Goal: Information Seeking & Learning: Learn about a topic

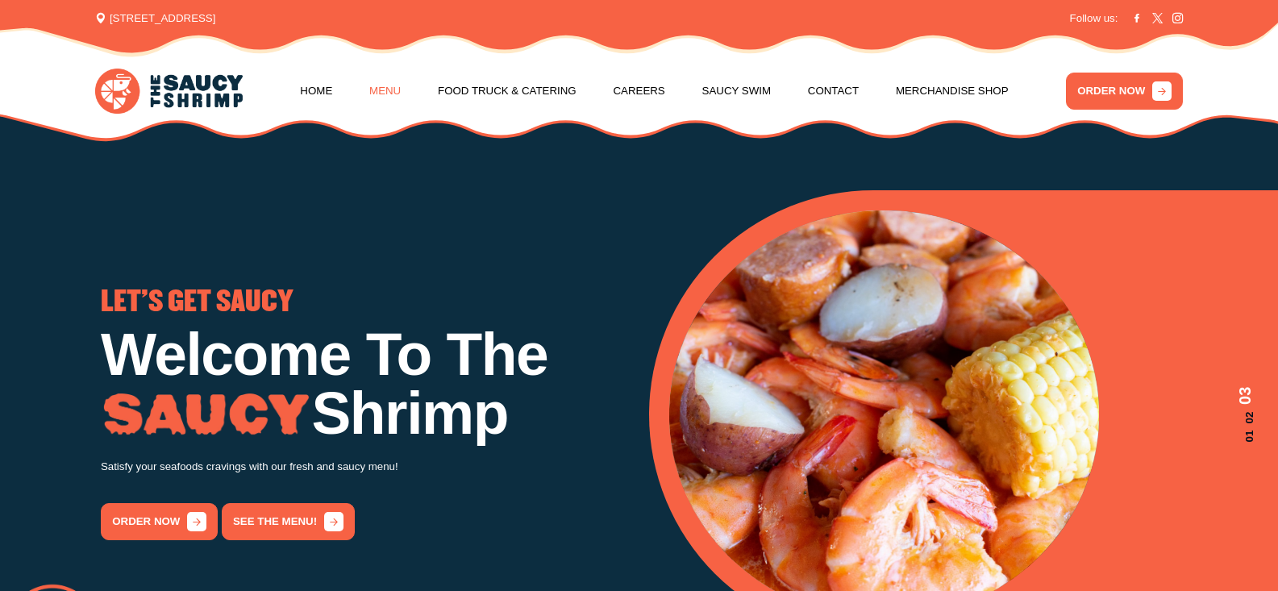
click at [379, 90] on link "Menu" at bounding box center [384, 90] width 31 height 61
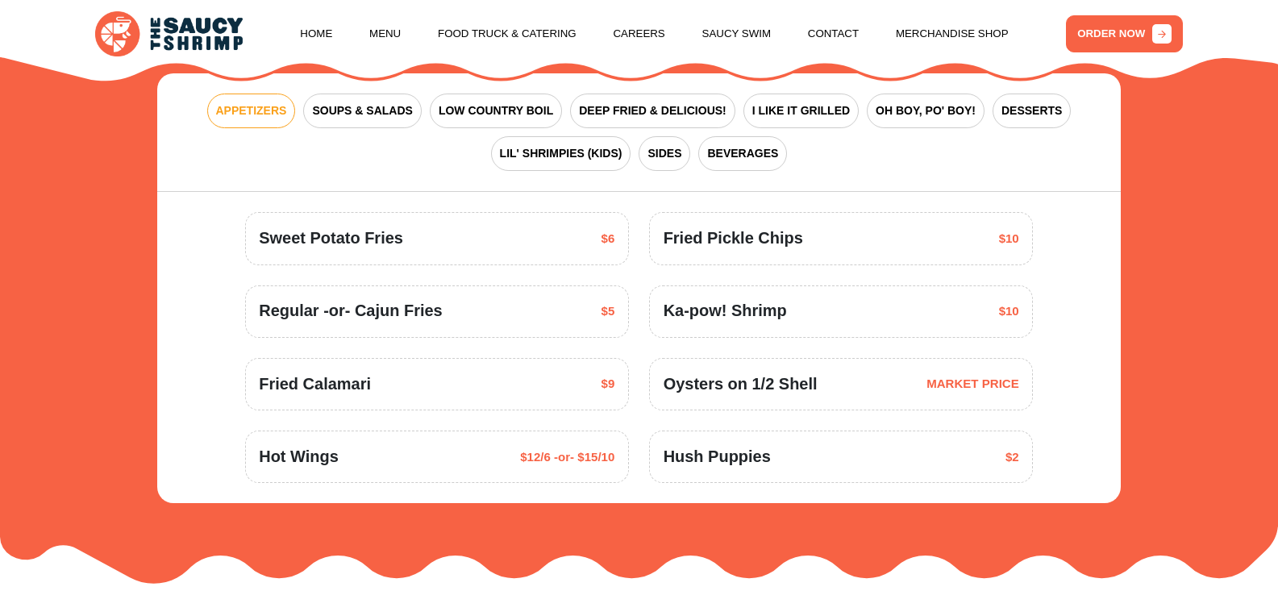
scroll to position [2127, 0]
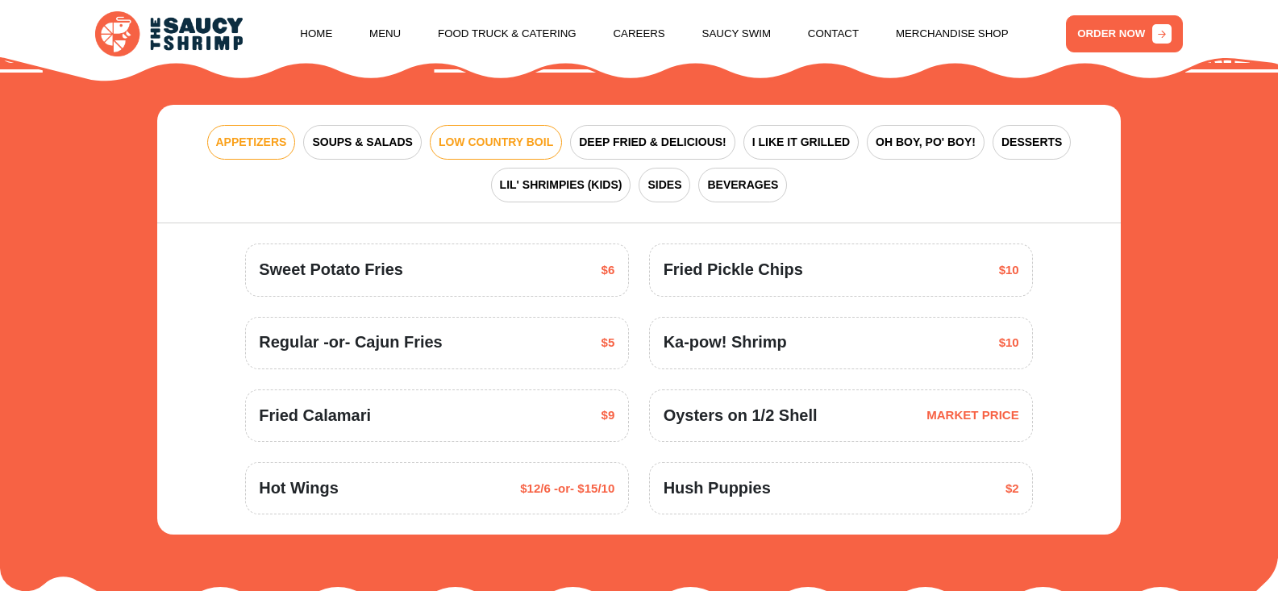
click at [509, 136] on span "LOW COUNTRY BOIL" at bounding box center [495, 142] width 114 height 17
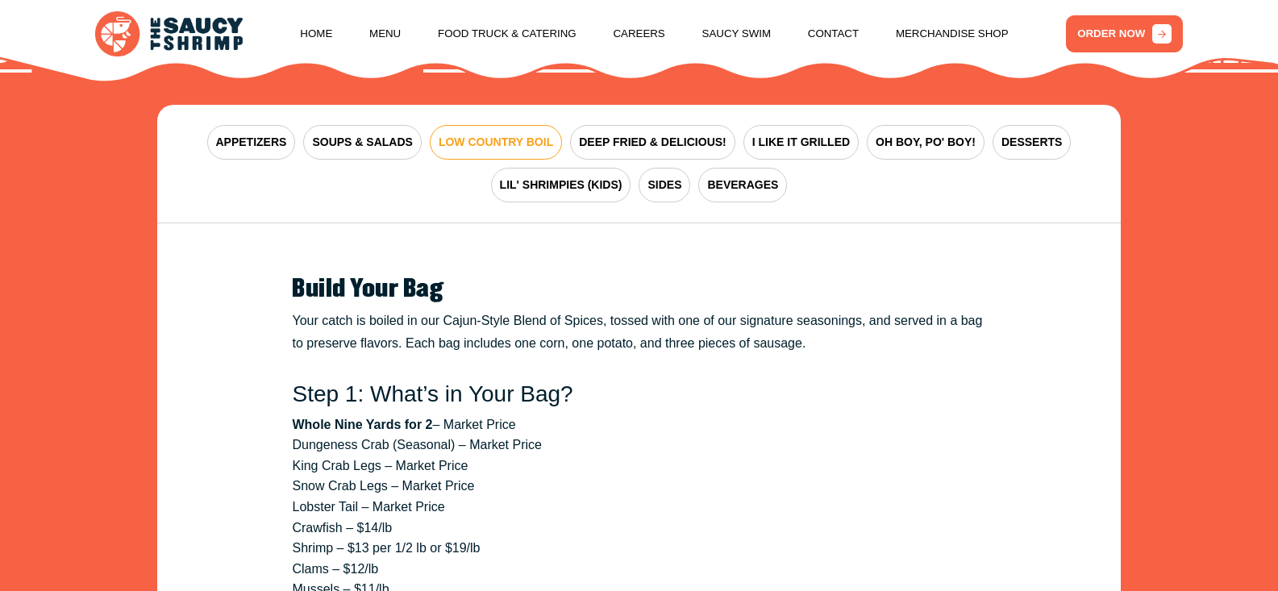
click at [509, 136] on span "LOW COUNTRY BOIL" at bounding box center [495, 142] width 114 height 17
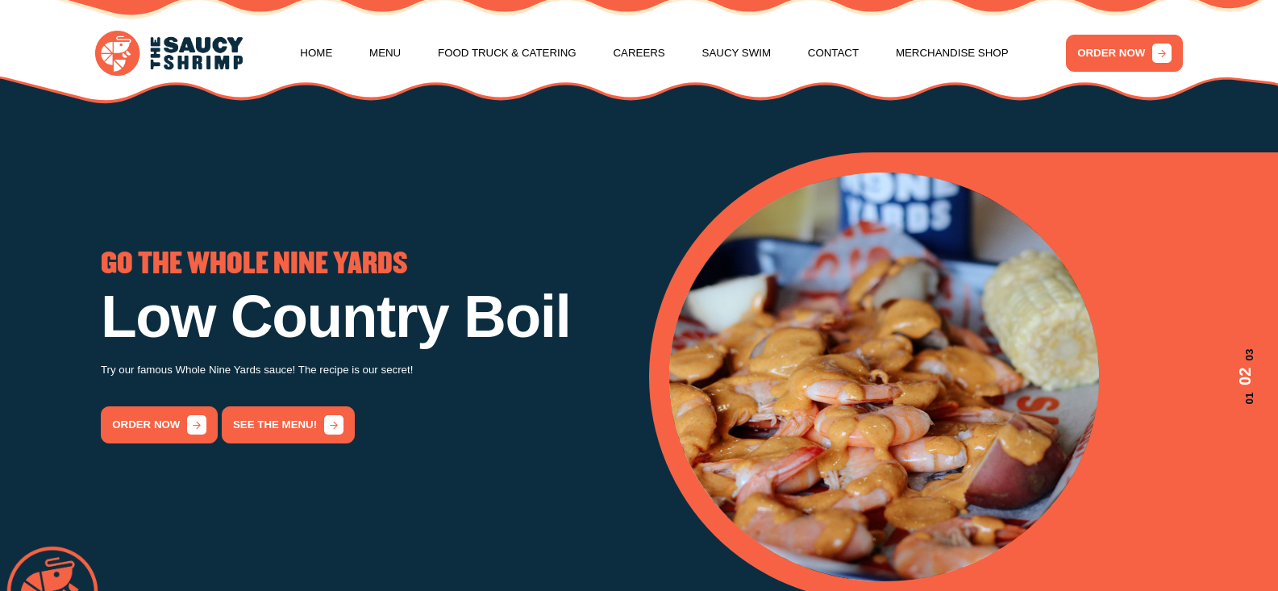
scroll to position [0, 0]
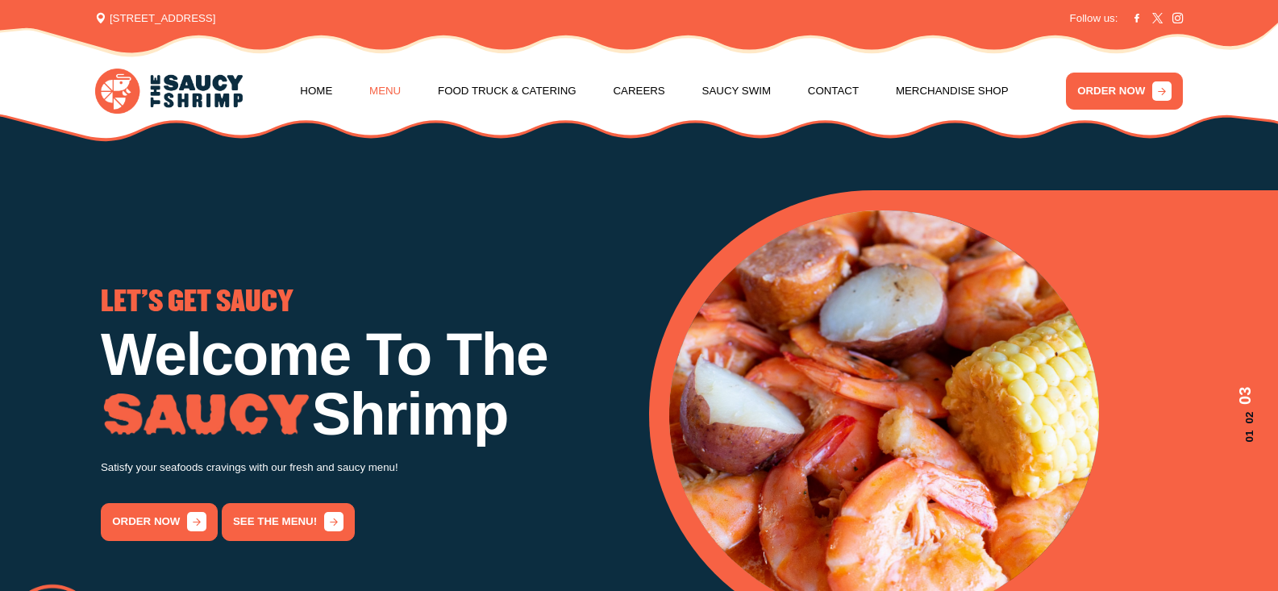
click at [380, 88] on link "Menu" at bounding box center [384, 90] width 31 height 61
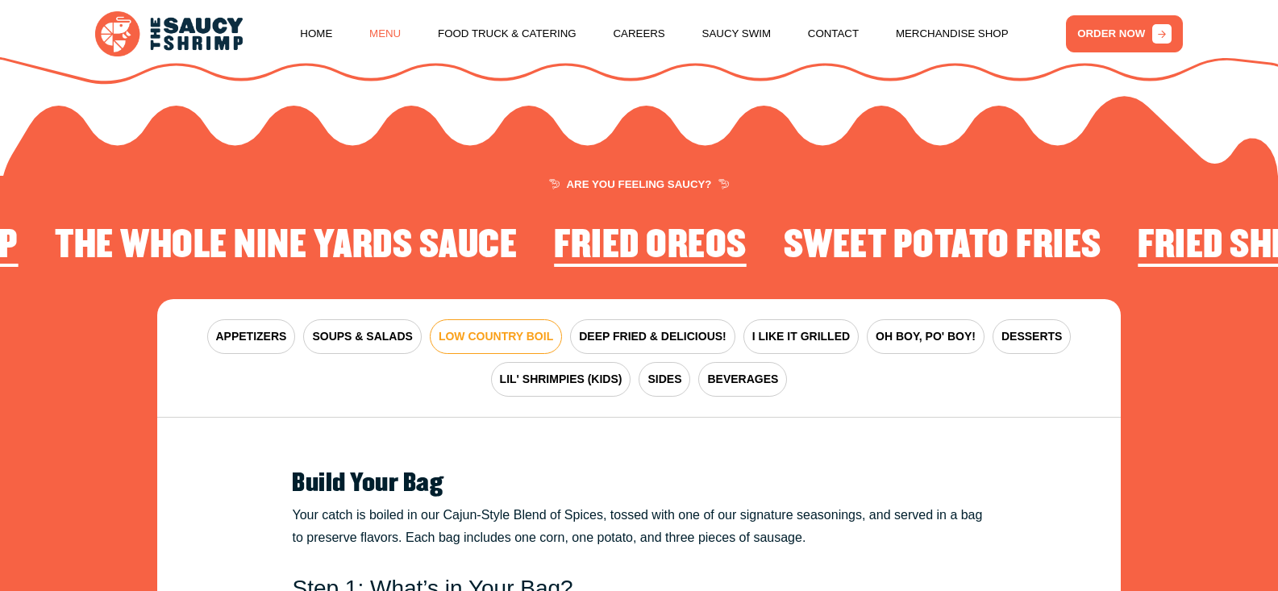
scroll to position [2026, 0]
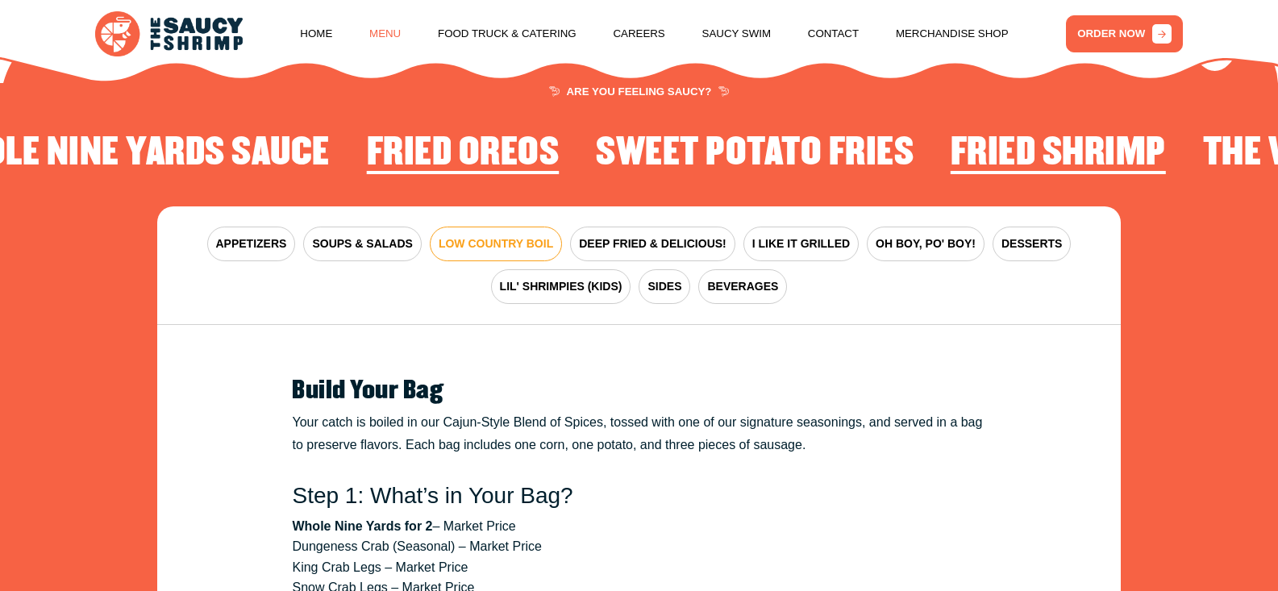
click at [380, 31] on link "Menu" at bounding box center [384, 33] width 31 height 61
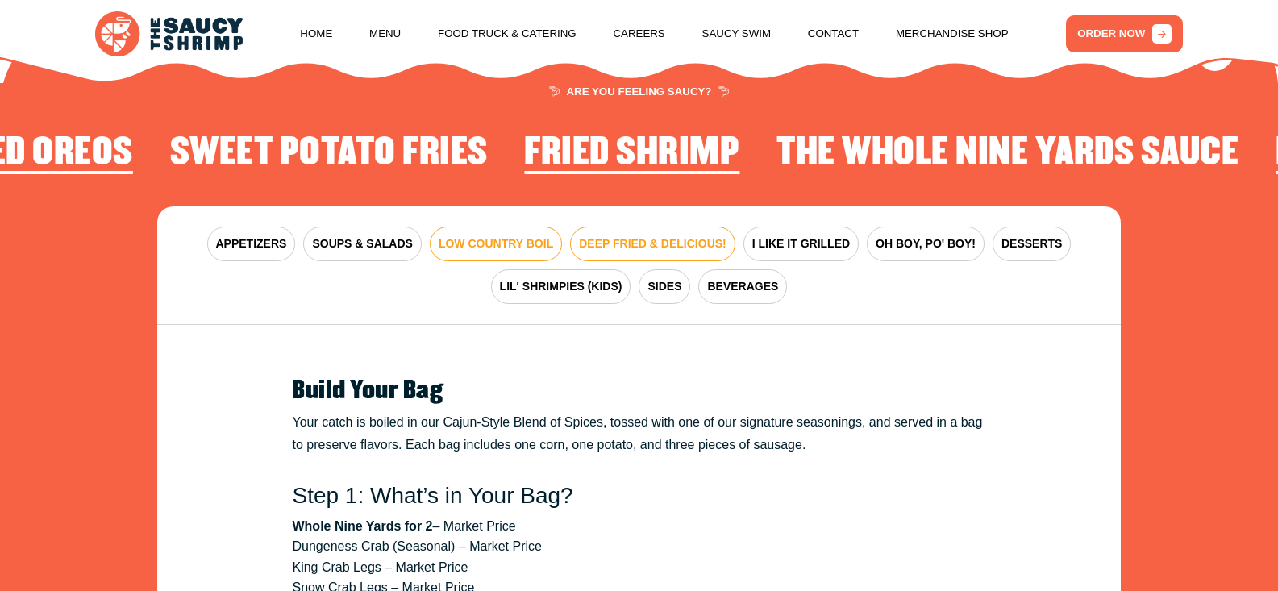
click at [644, 236] on span "DEEP FRIED & DELICIOUS!" at bounding box center [653, 243] width 148 height 17
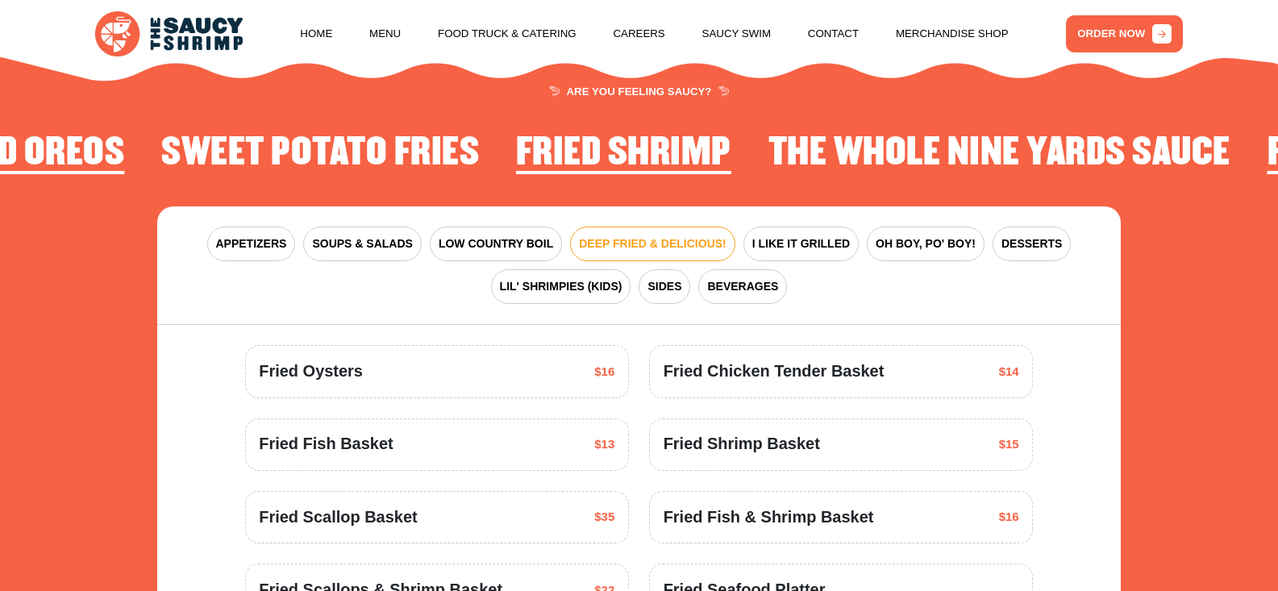
click at [643, 236] on span "DEEP FRIED & DELICIOUS!" at bounding box center [653, 243] width 148 height 17
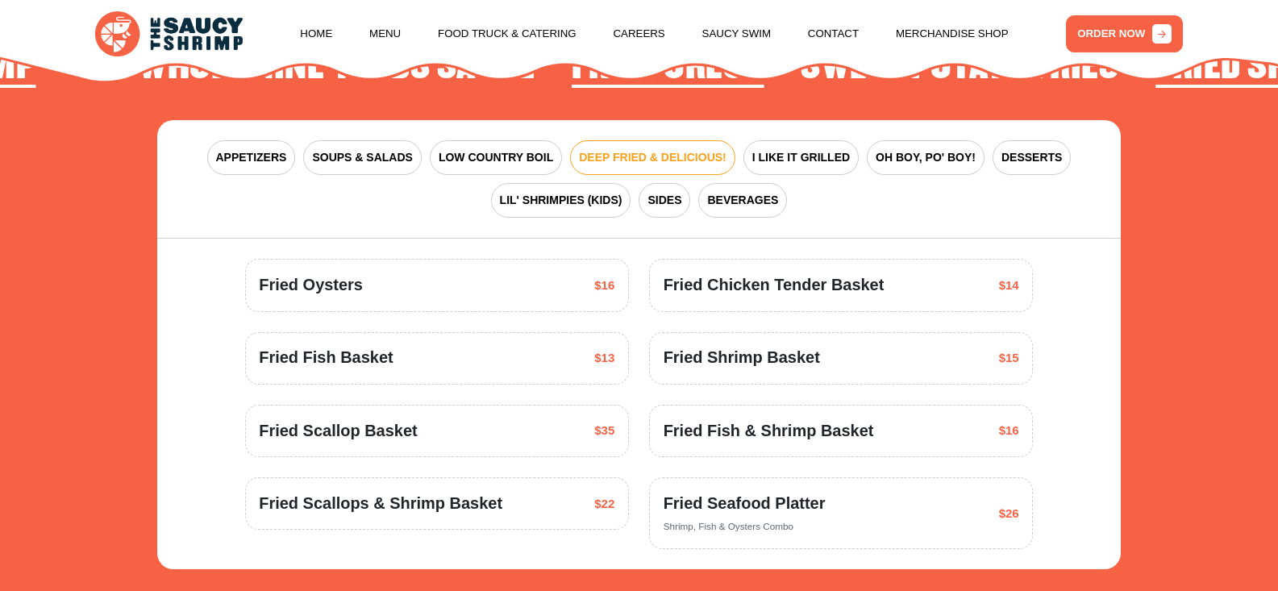
scroll to position [2080, 0]
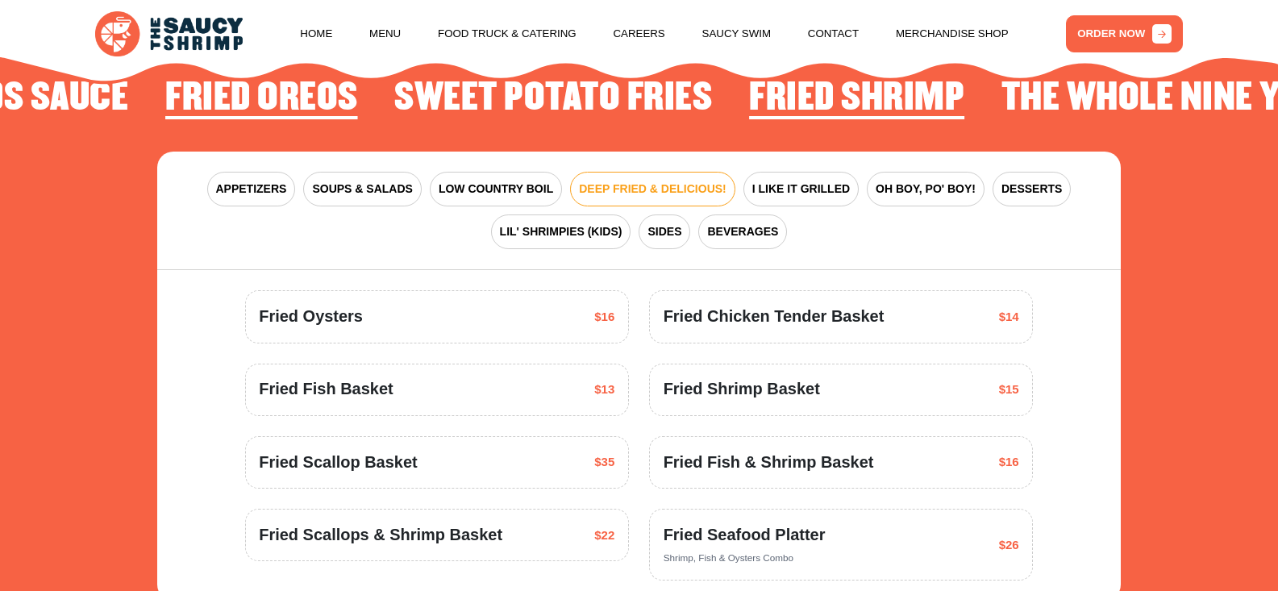
click at [939, 383] on div "Fried Shrimp Basket $15" at bounding box center [840, 389] width 355 height 24
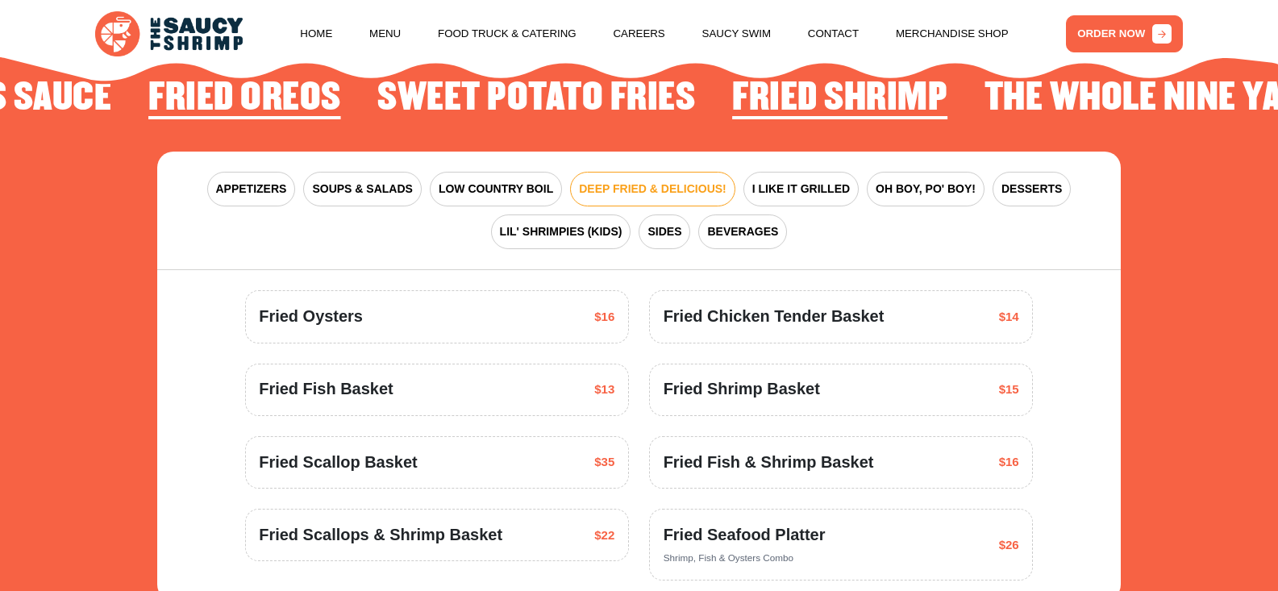
click at [937, 385] on div "Fried Shrimp Basket $15" at bounding box center [840, 389] width 355 height 24
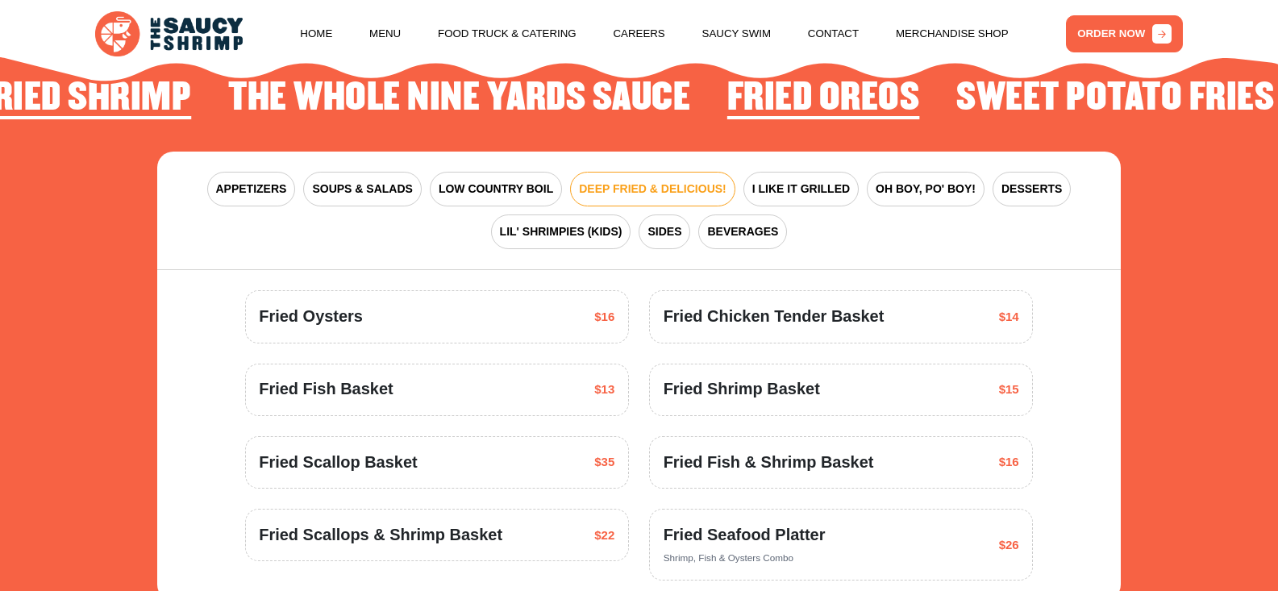
click at [855, 393] on div "Fried Shrimp Basket $15" at bounding box center [840, 389] width 355 height 24
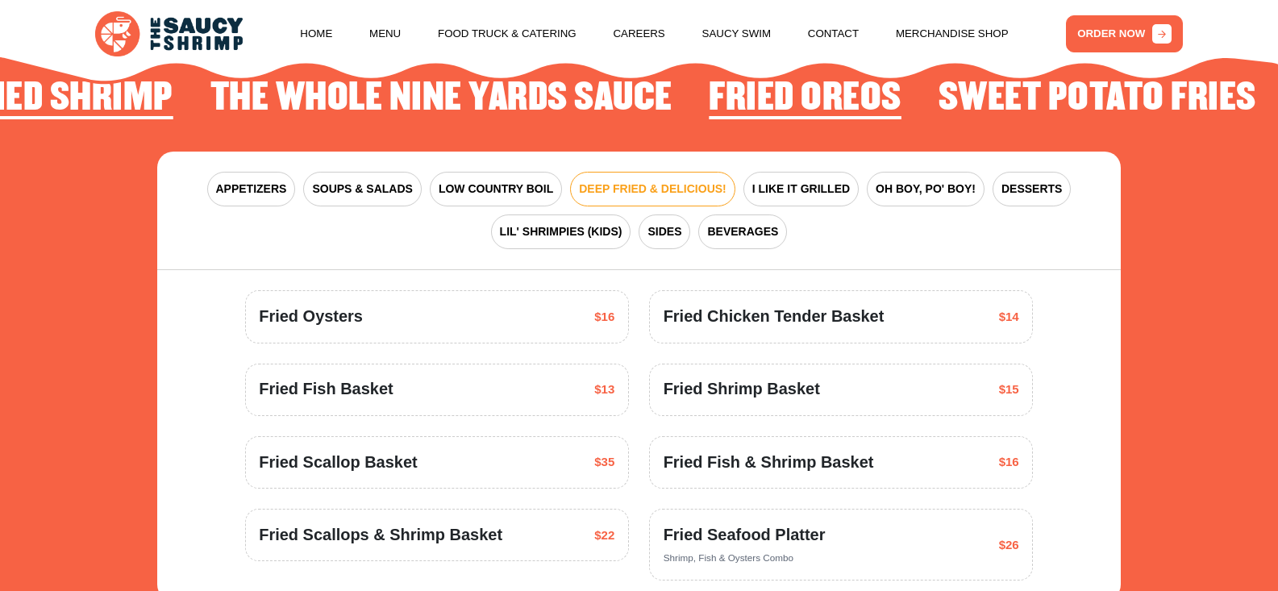
click at [855, 393] on div "Fried Shrimp Basket $15" at bounding box center [840, 389] width 355 height 24
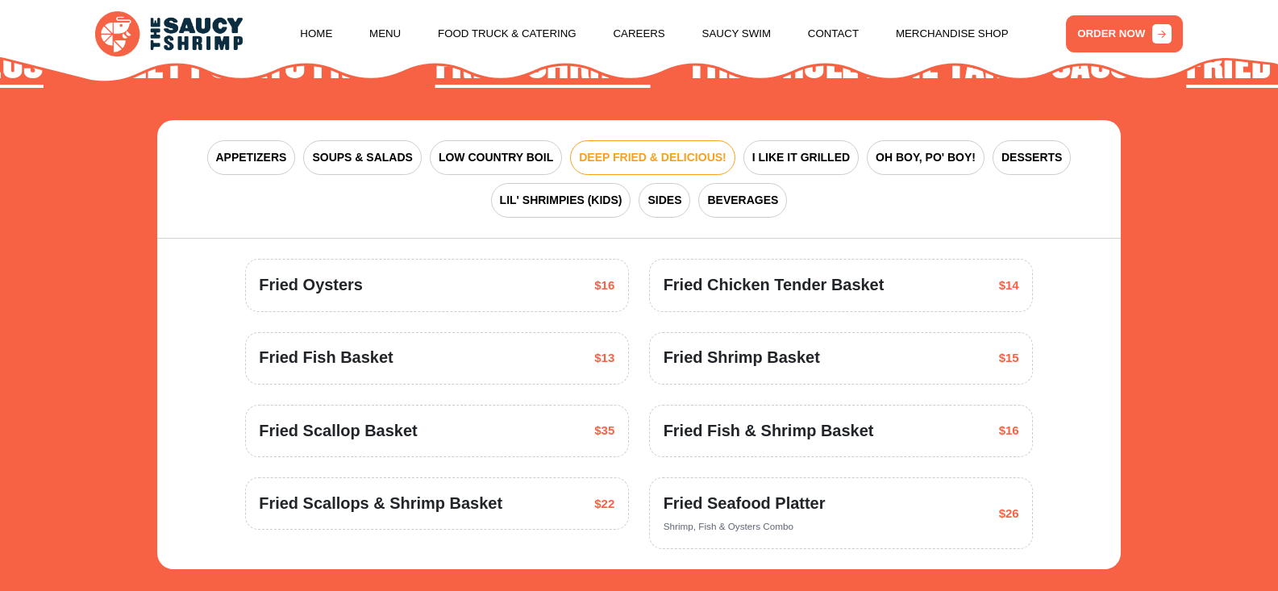
scroll to position [2159, 0]
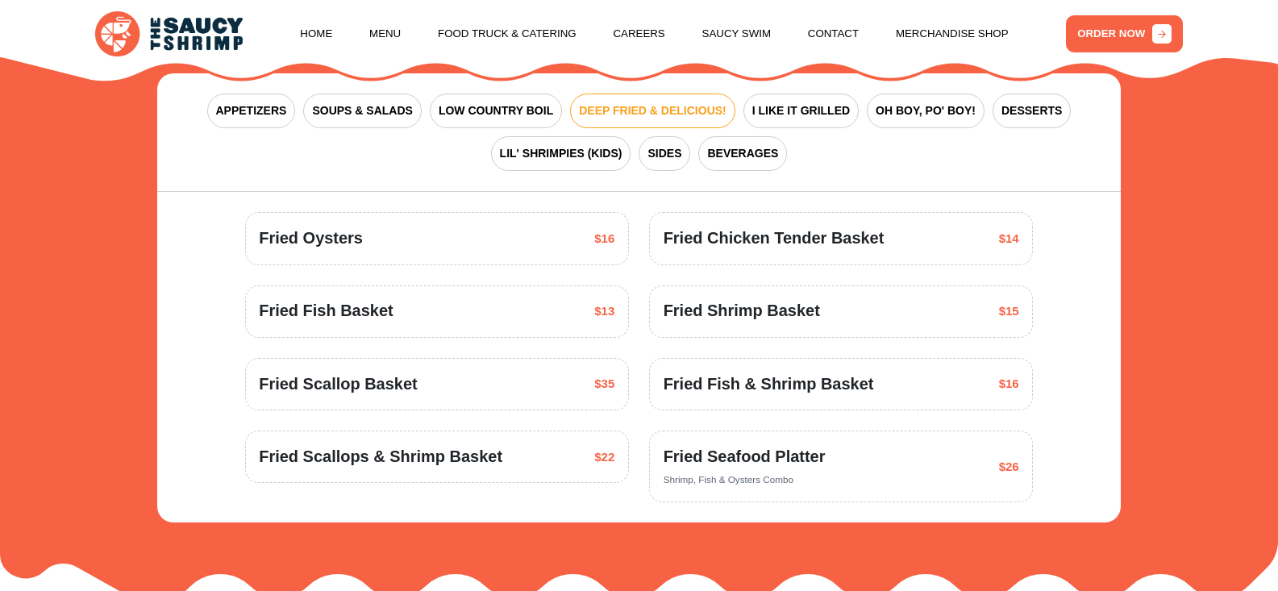
click at [829, 313] on div "Fried Shrimp Basket $15" at bounding box center [840, 311] width 355 height 24
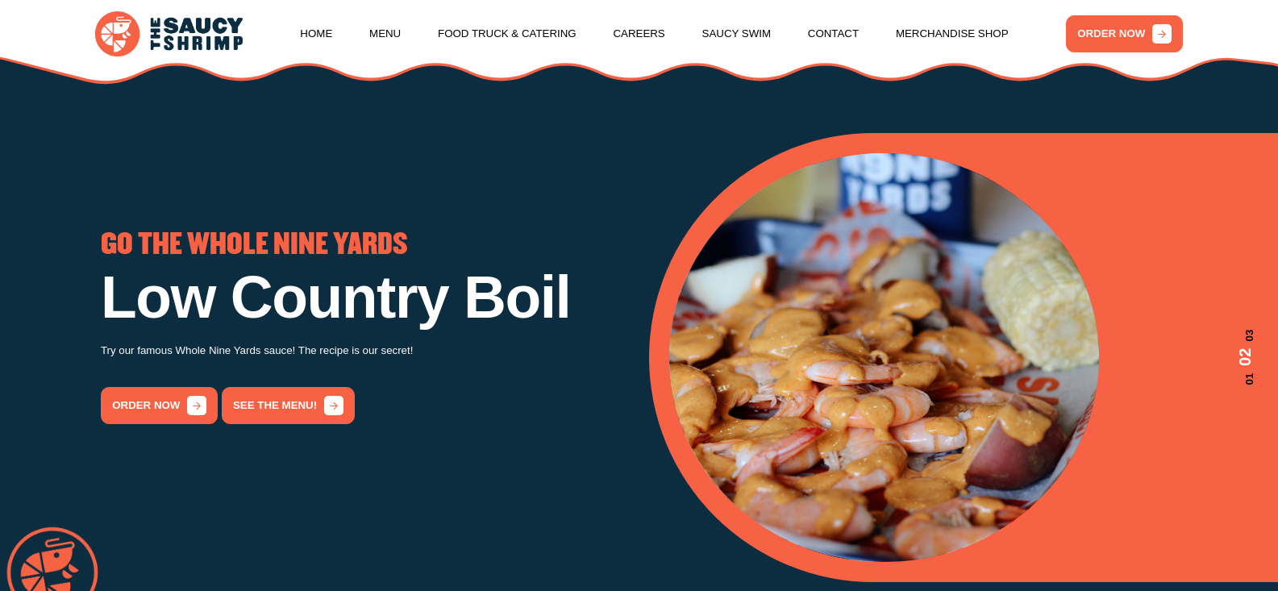
scroll to position [0, 0]
